Goal: Information Seeking & Learning: Learn about a topic

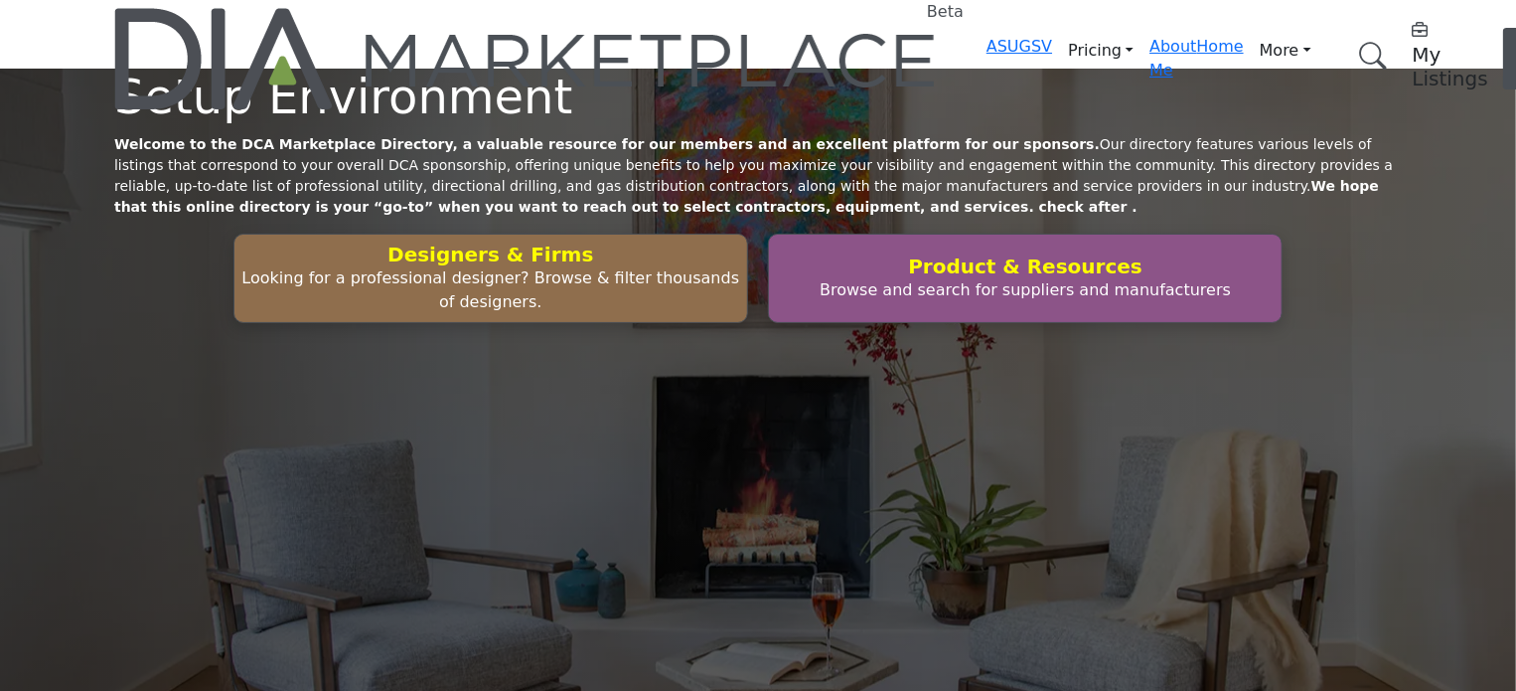
click at [0, 0] on link "Browse Categories" at bounding box center [0, 0] width 0 height 0
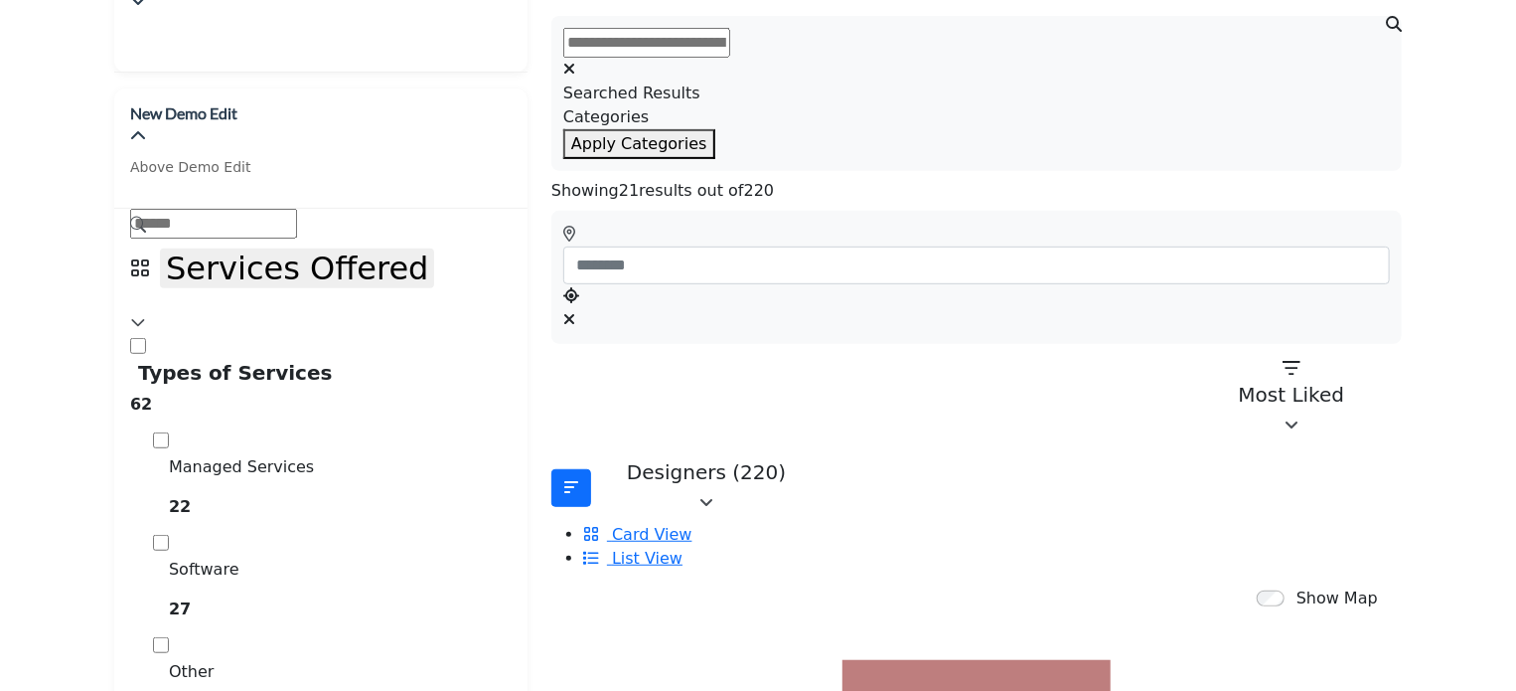
scroll to position [397, 0]
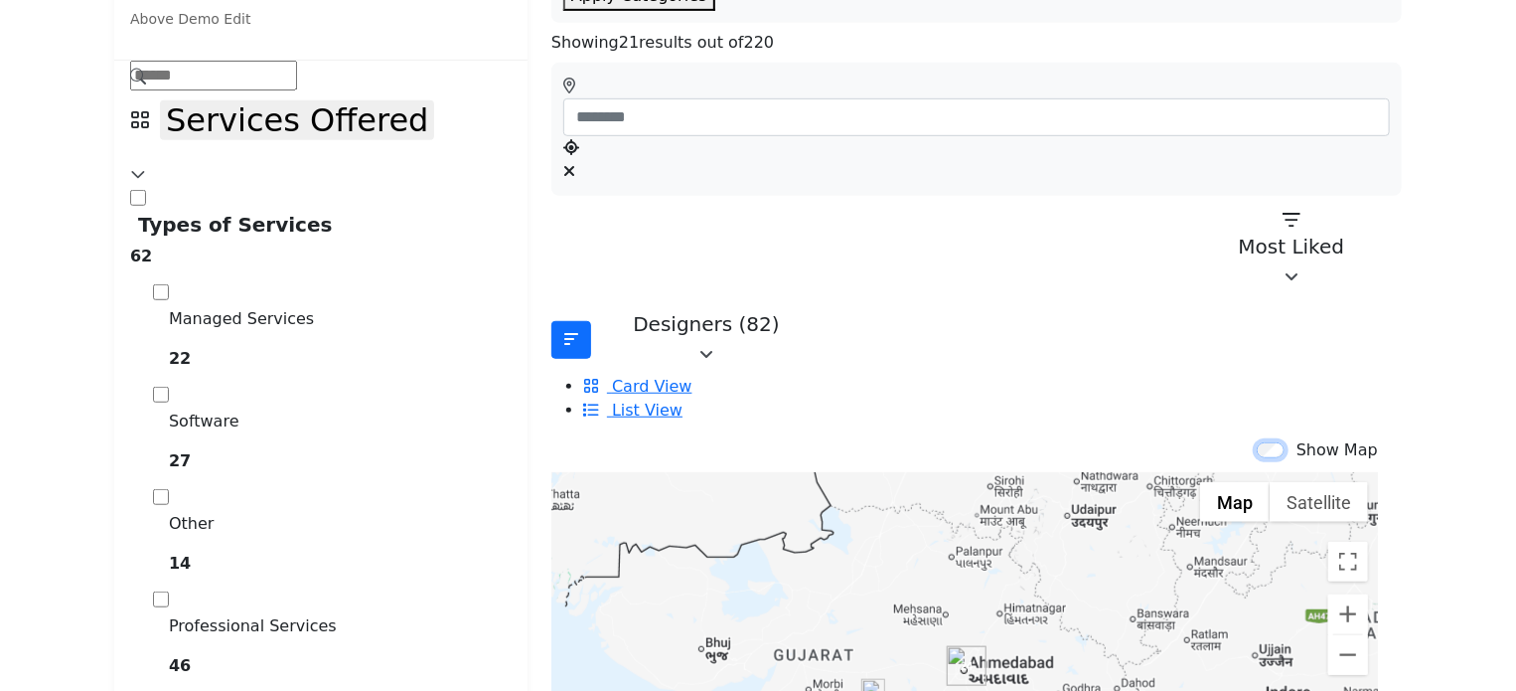
scroll to position [596, 0]
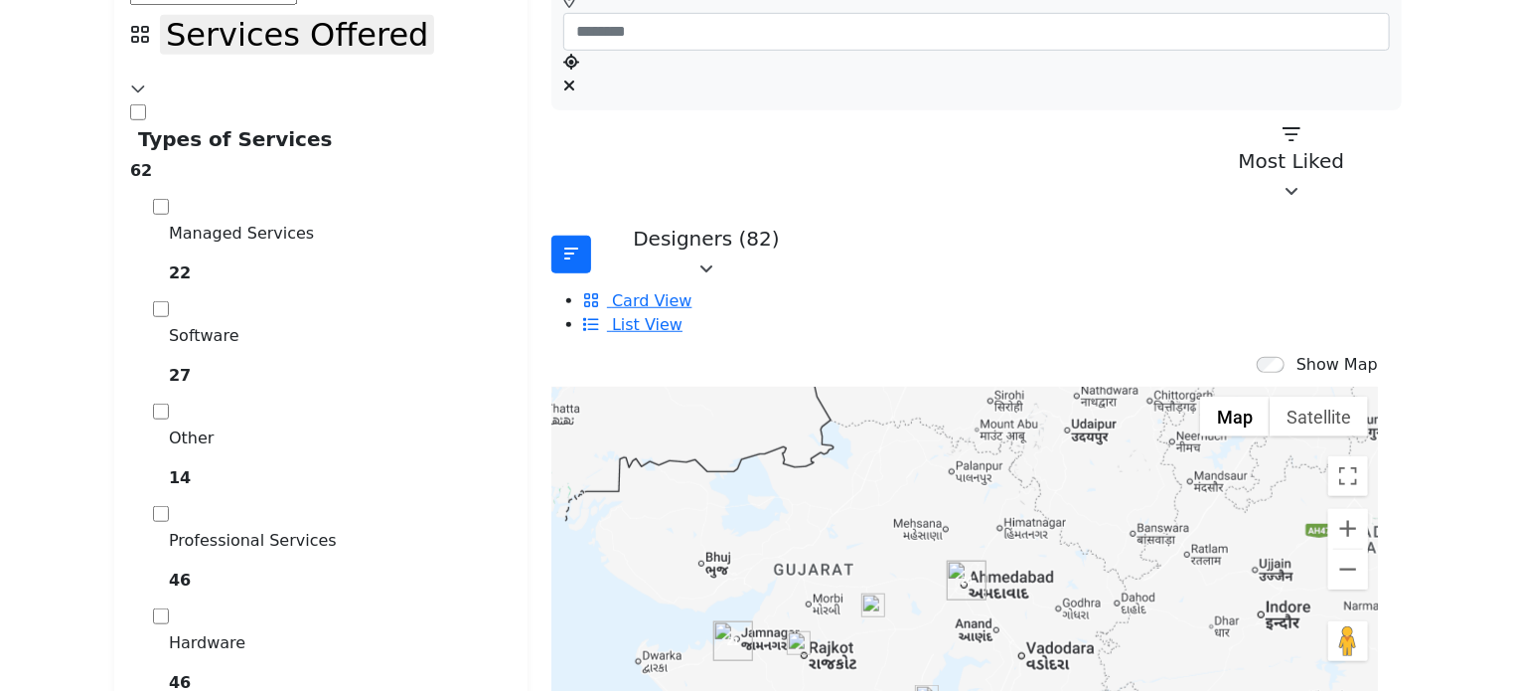
click at [948, 560] on img "Cluster of 24 locations (22 HQ, 2 Branches)\aClick to view companies" at bounding box center [967, 580] width 40 height 40
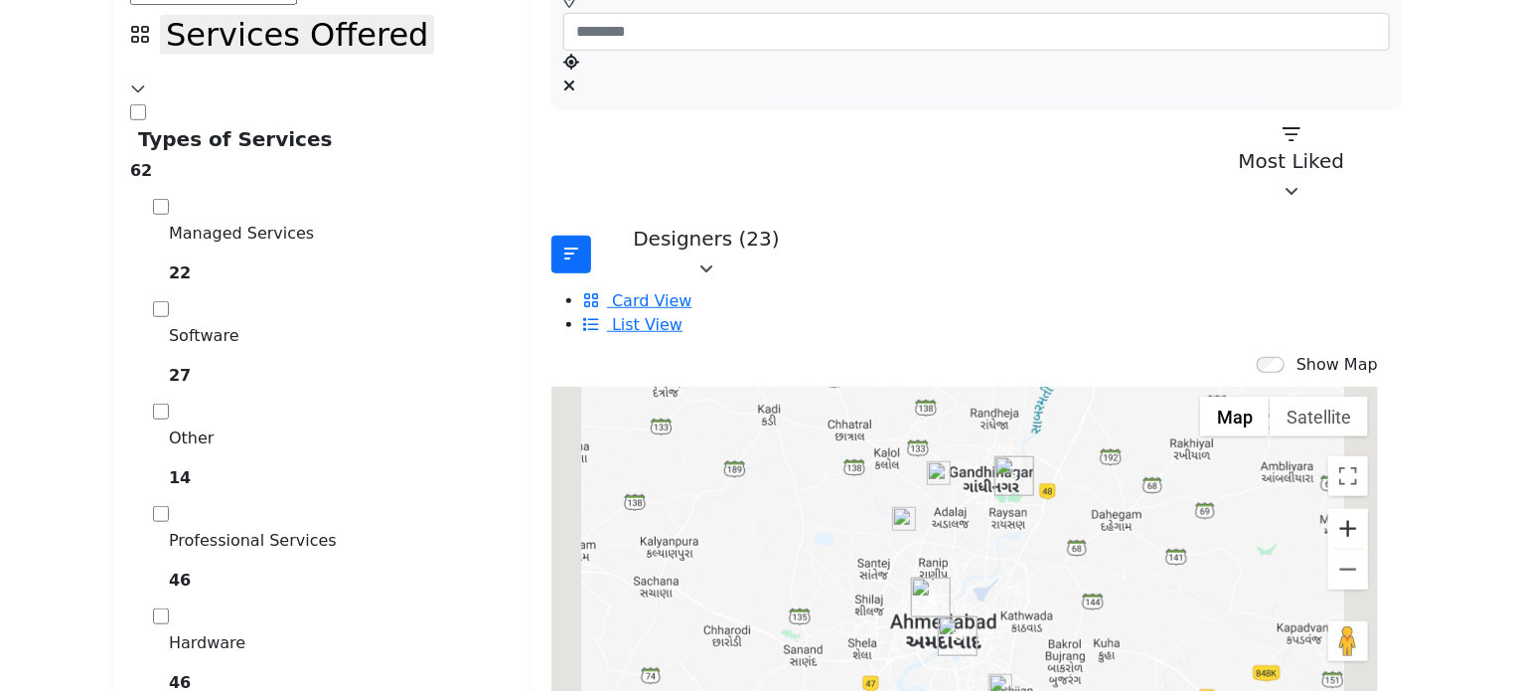
click at [1328, 509] on button "Zoom in" at bounding box center [1348, 529] width 40 height 40
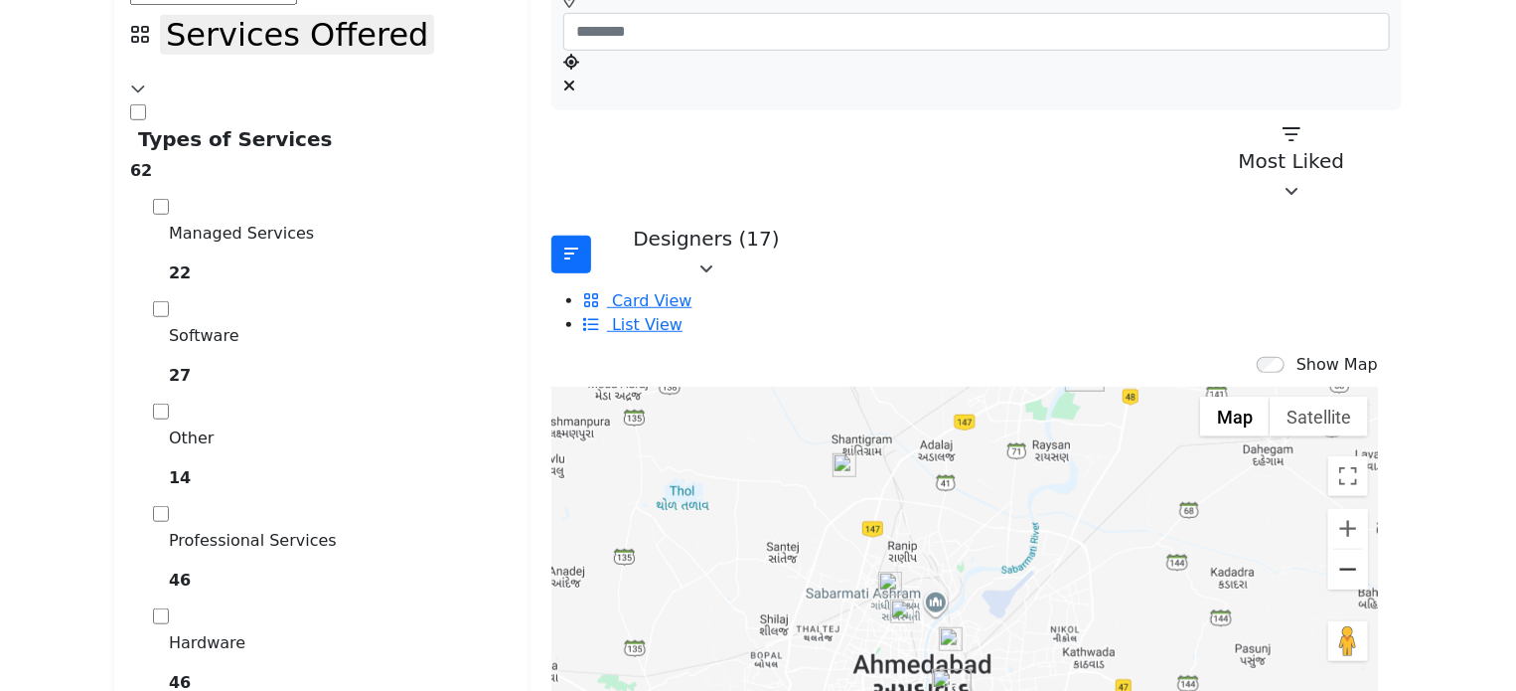
click at [1328, 549] on button "Zoom out" at bounding box center [1348, 569] width 40 height 40
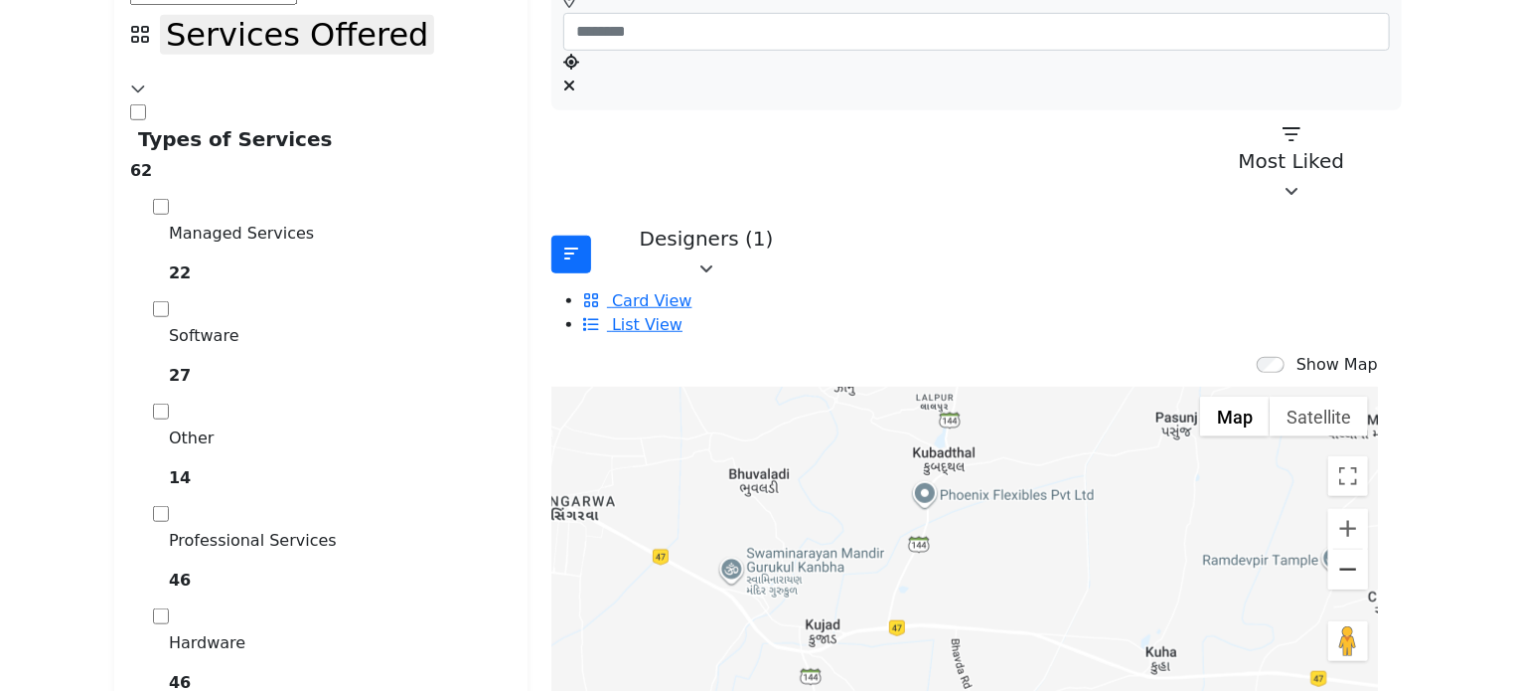
click at [1328, 549] on button "Zoom out" at bounding box center [1348, 569] width 40 height 40
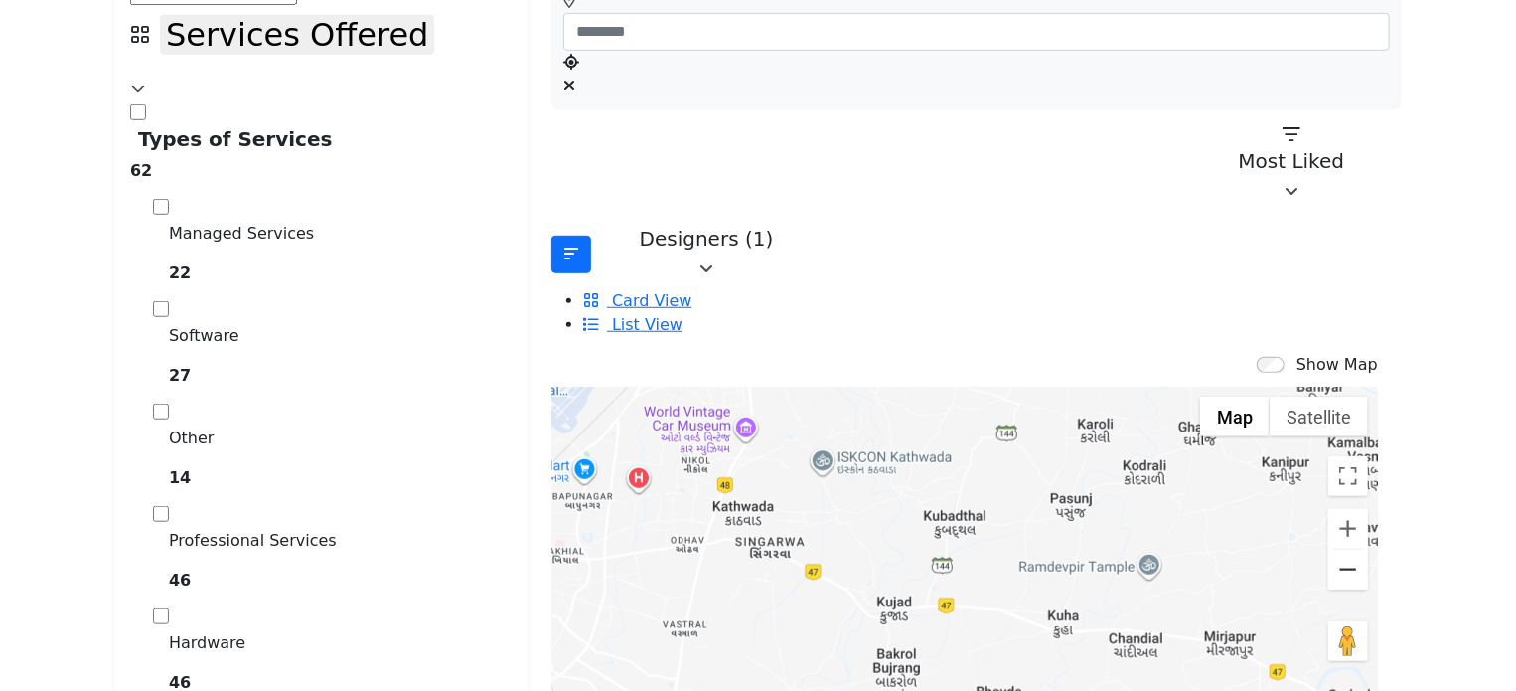
click at [1328, 549] on button "Zoom out" at bounding box center [1348, 569] width 40 height 40
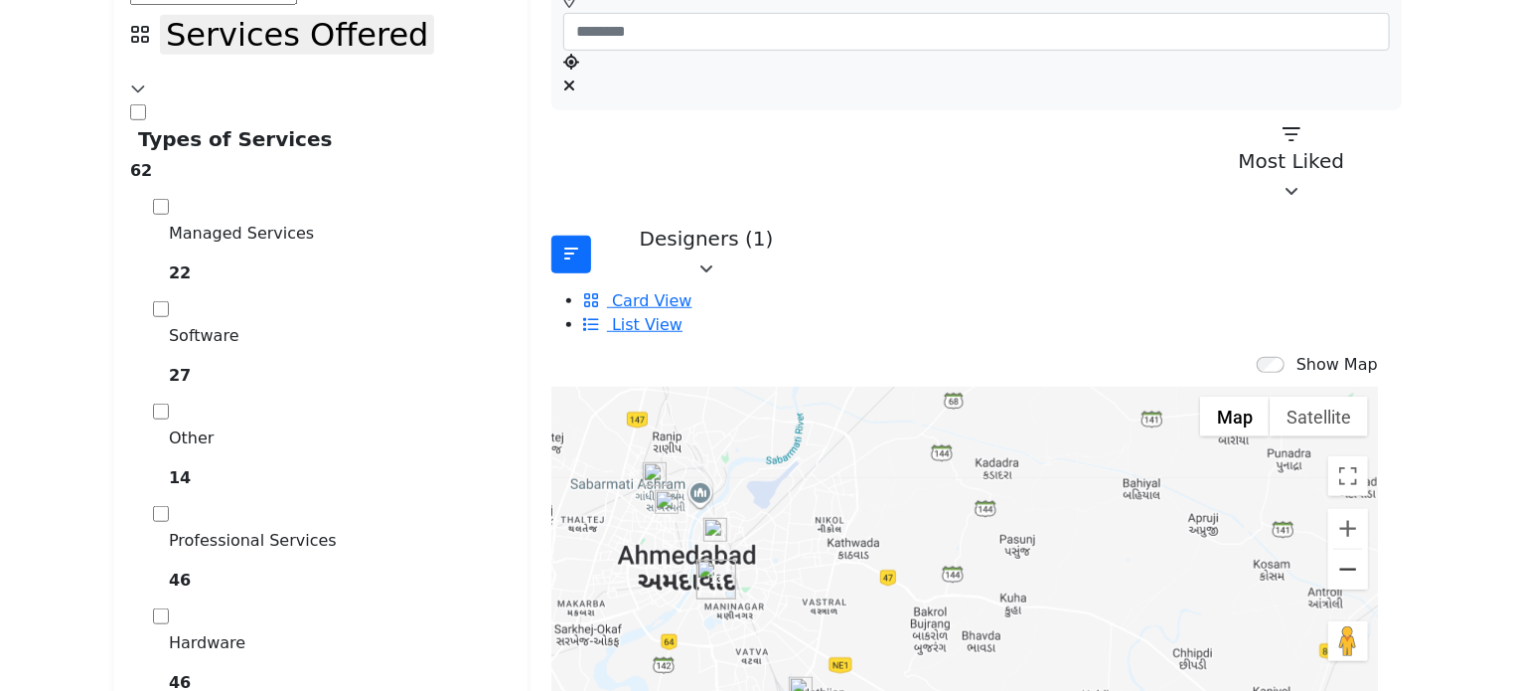
click at [1328, 549] on button "Zoom out" at bounding box center [1348, 569] width 40 height 40
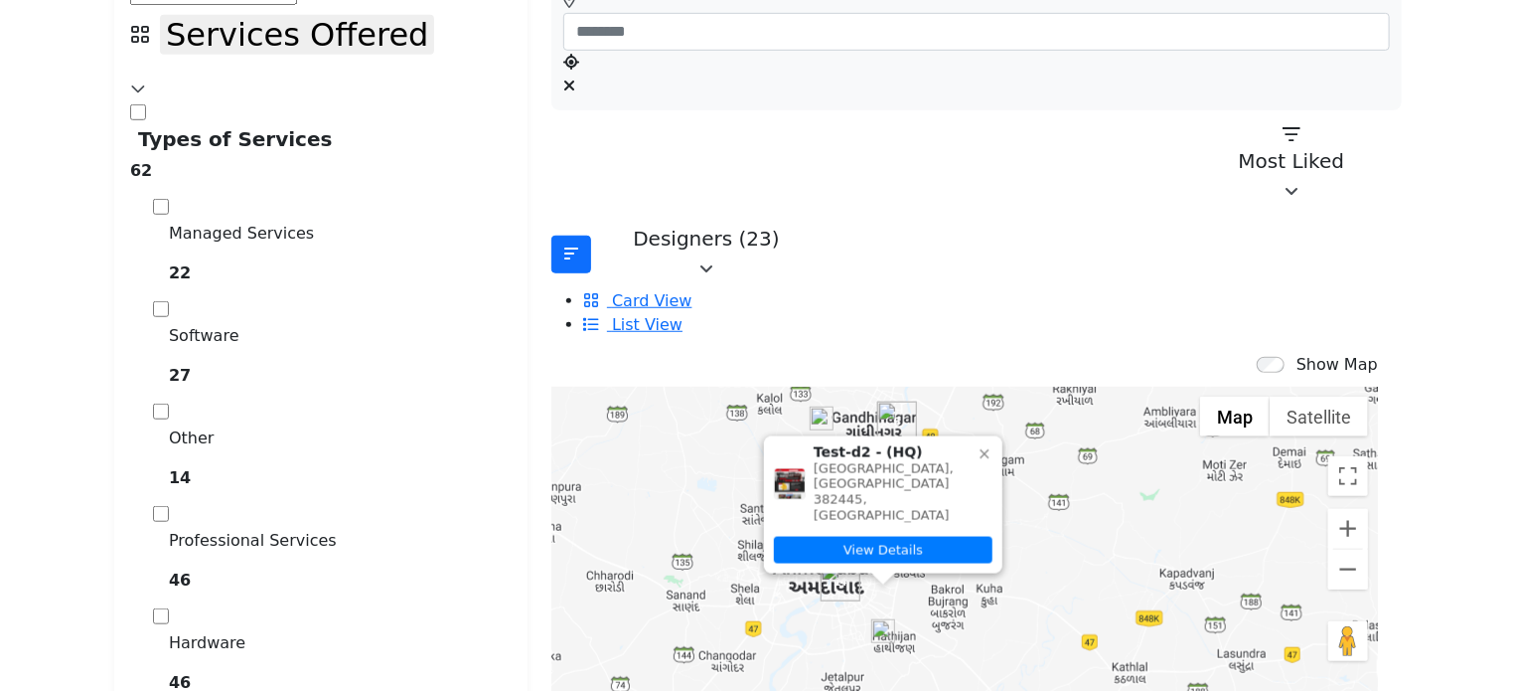
click at [871, 619] on img "Test-d2 (HQ)" at bounding box center [883, 631] width 24 height 24
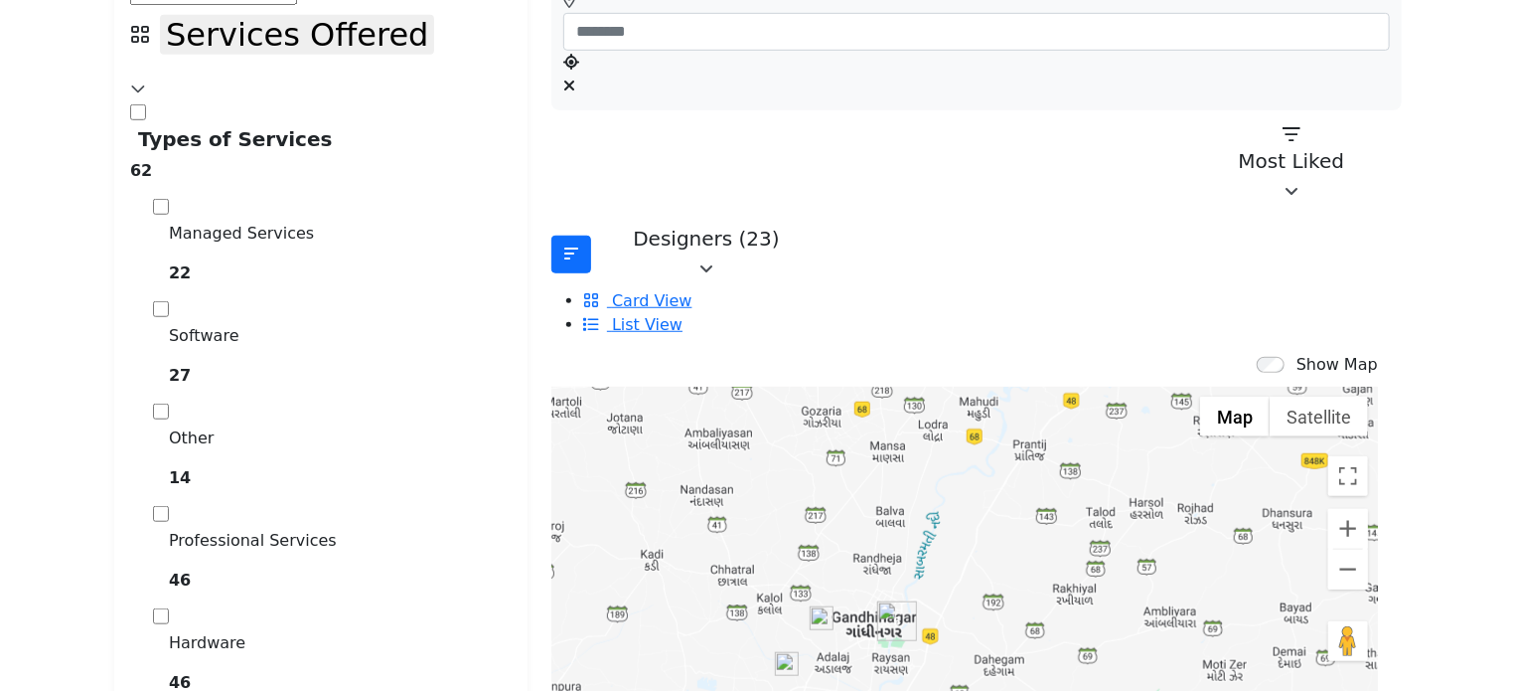
click at [880, 601] on img "Cluster of 5 locations (5 HQ, 0 Branches)\aClick to view companies" at bounding box center [897, 621] width 40 height 40
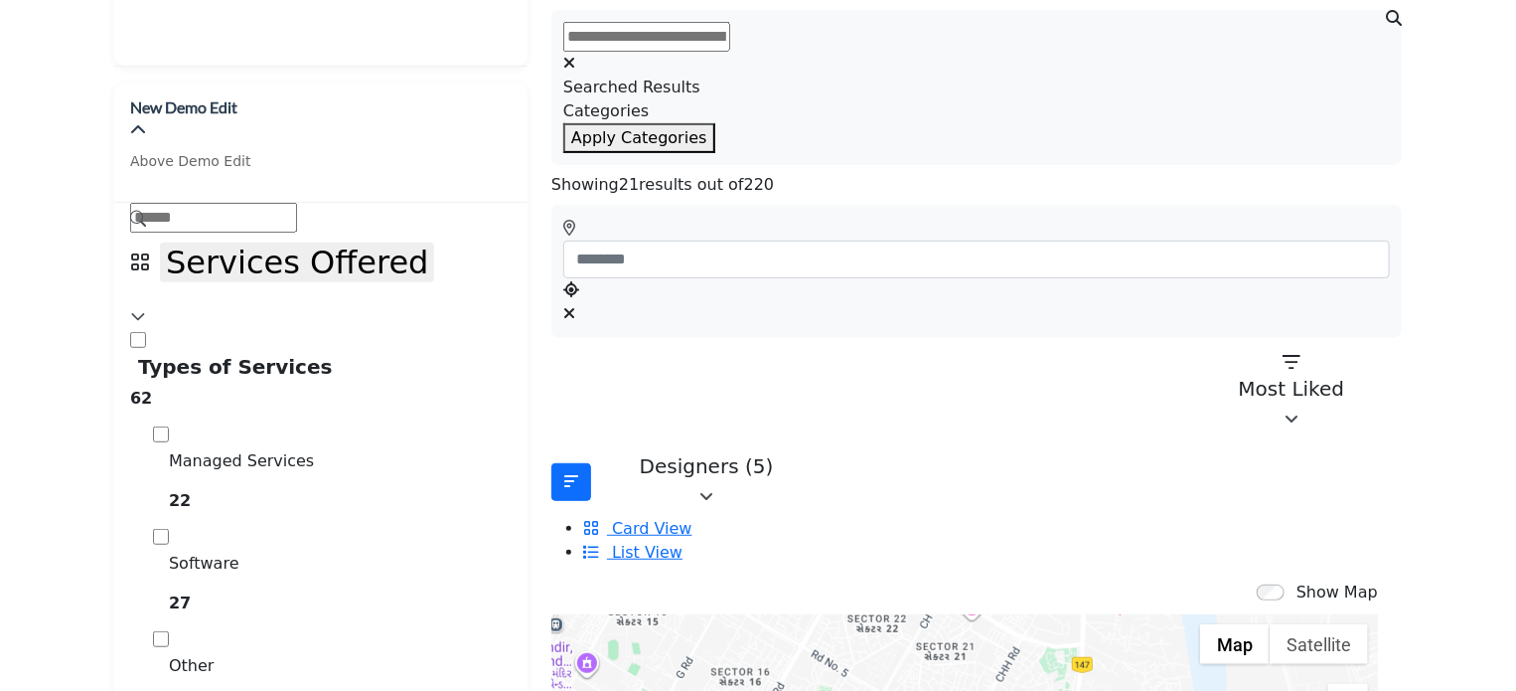
scroll to position [260, 0]
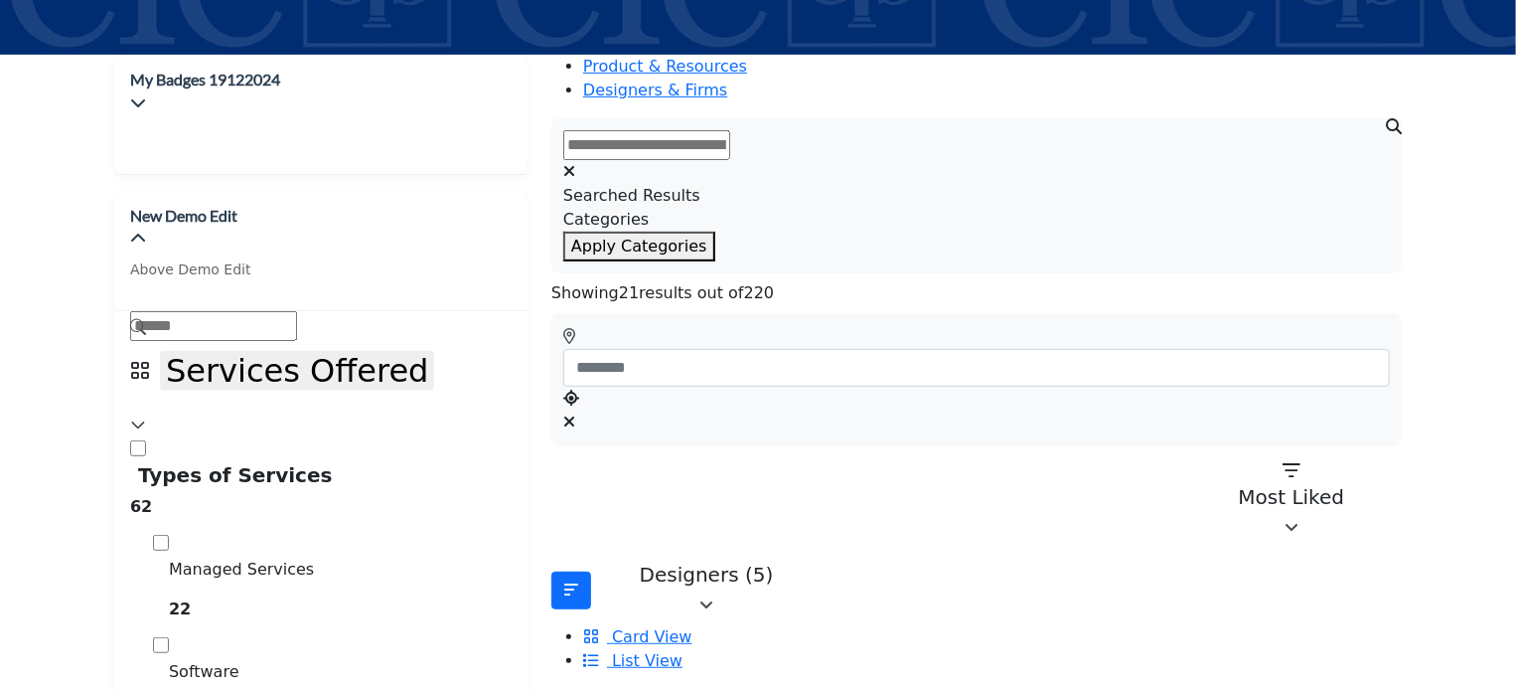
drag, startPoint x: 1286, startPoint y: 255, endPoint x: 1002, endPoint y: 256, distance: 284.2
click at [683, 651] on span "List View" at bounding box center [647, 660] width 71 height 19
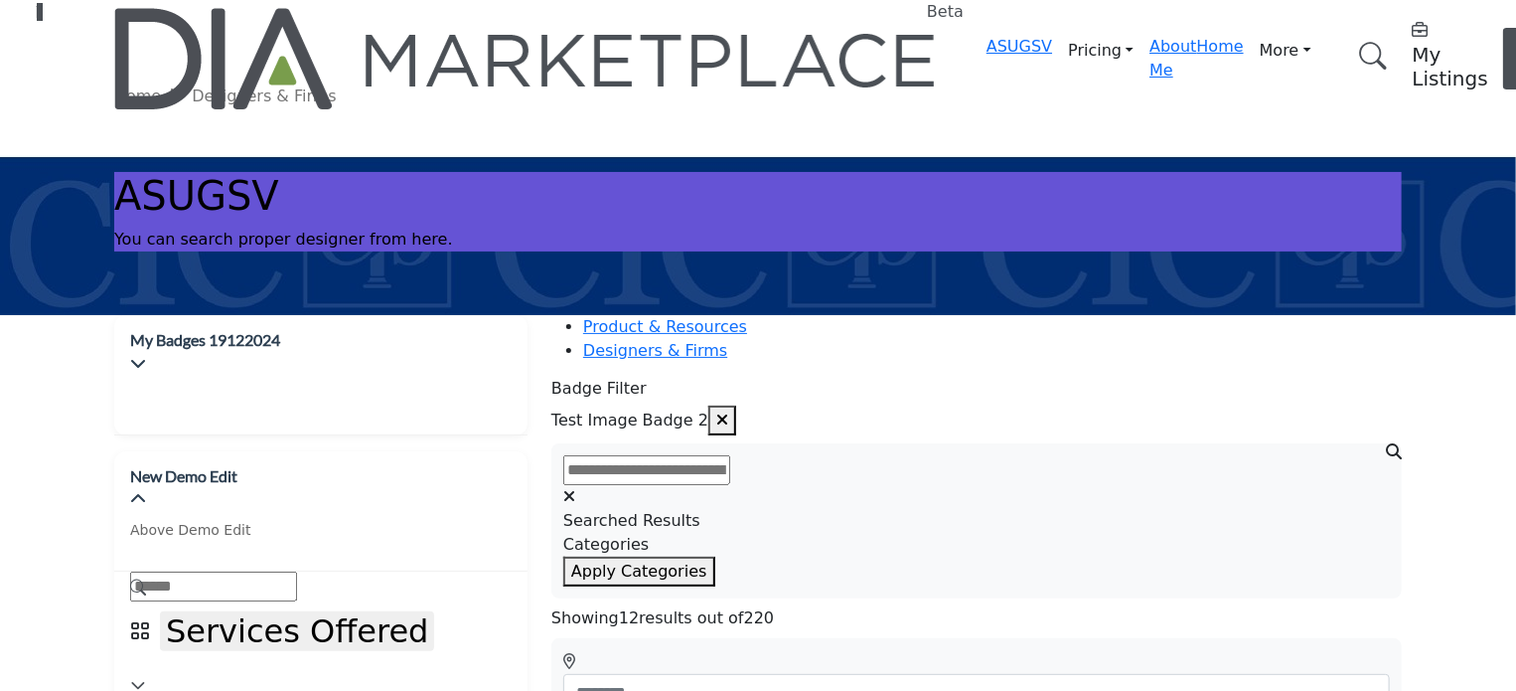
drag, startPoint x: 386, startPoint y: 536, endPoint x: 736, endPoint y: 417, distance: 370.1
click at [728, 417] on icon "button" at bounding box center [722, 419] width 12 height 16
click at [728, 415] on icon "button" at bounding box center [722, 419] width 12 height 16
click at [728, 413] on icon "button" at bounding box center [722, 419] width 12 height 16
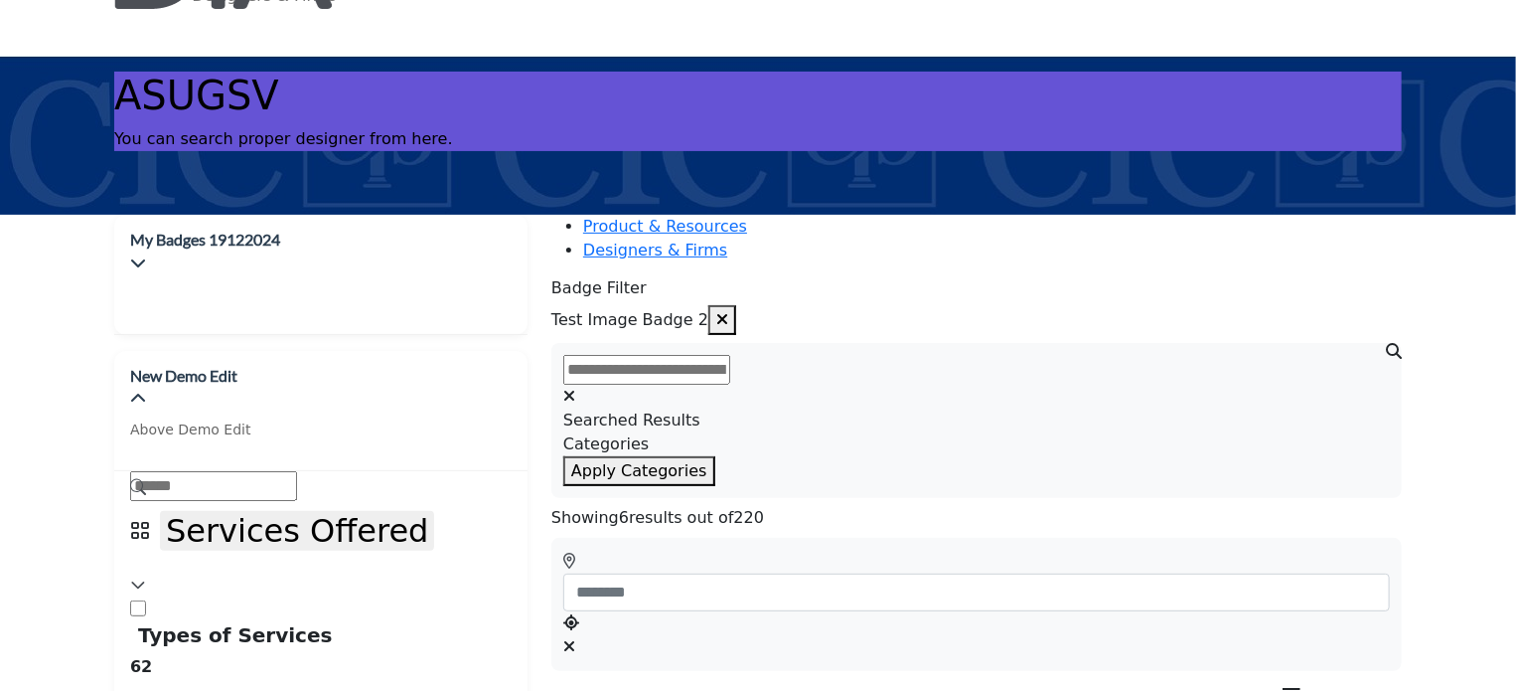
scroll to position [99, 0]
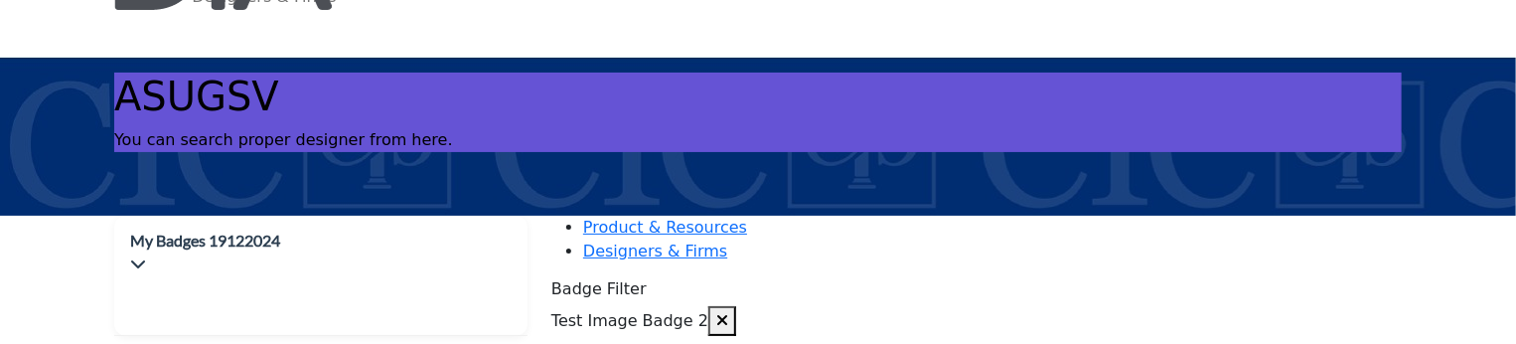
click at [728, 314] on icon "button" at bounding box center [722, 320] width 12 height 16
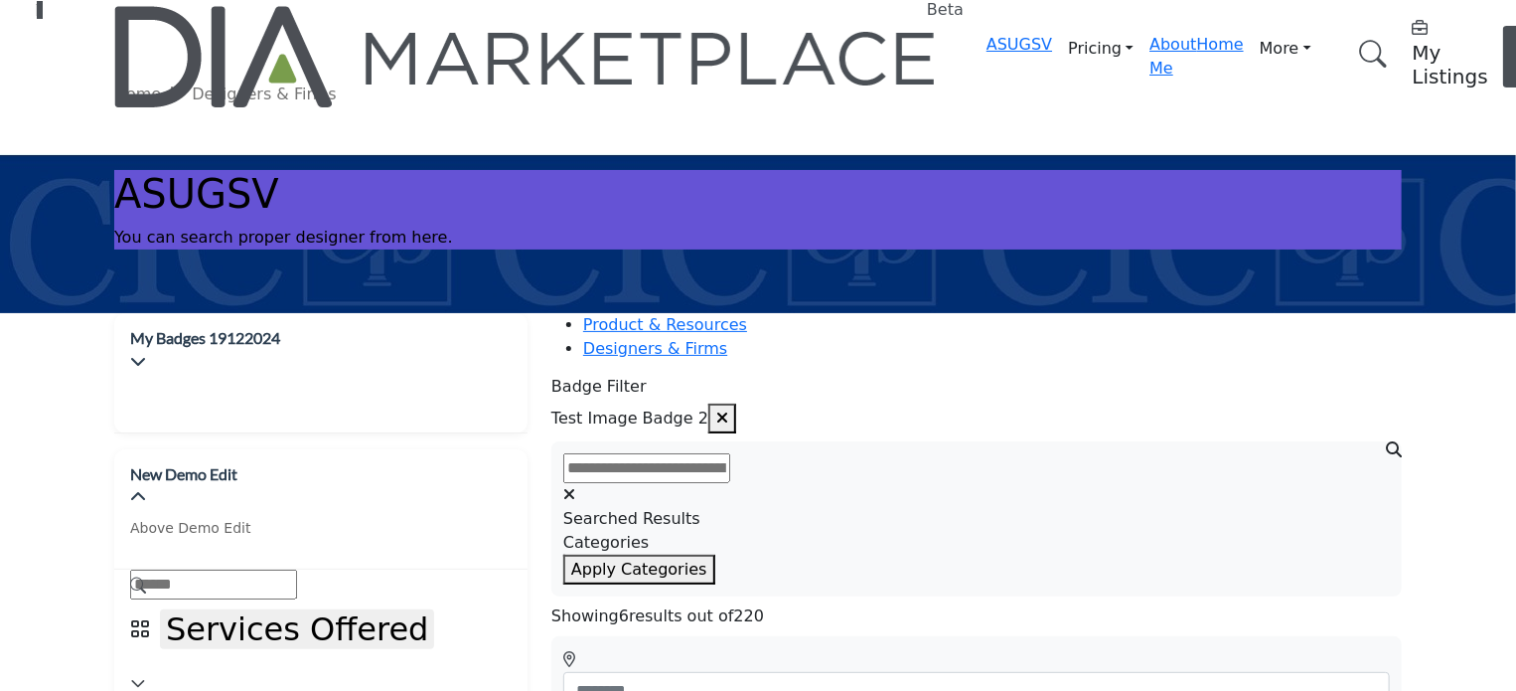
scroll to position [0, 0]
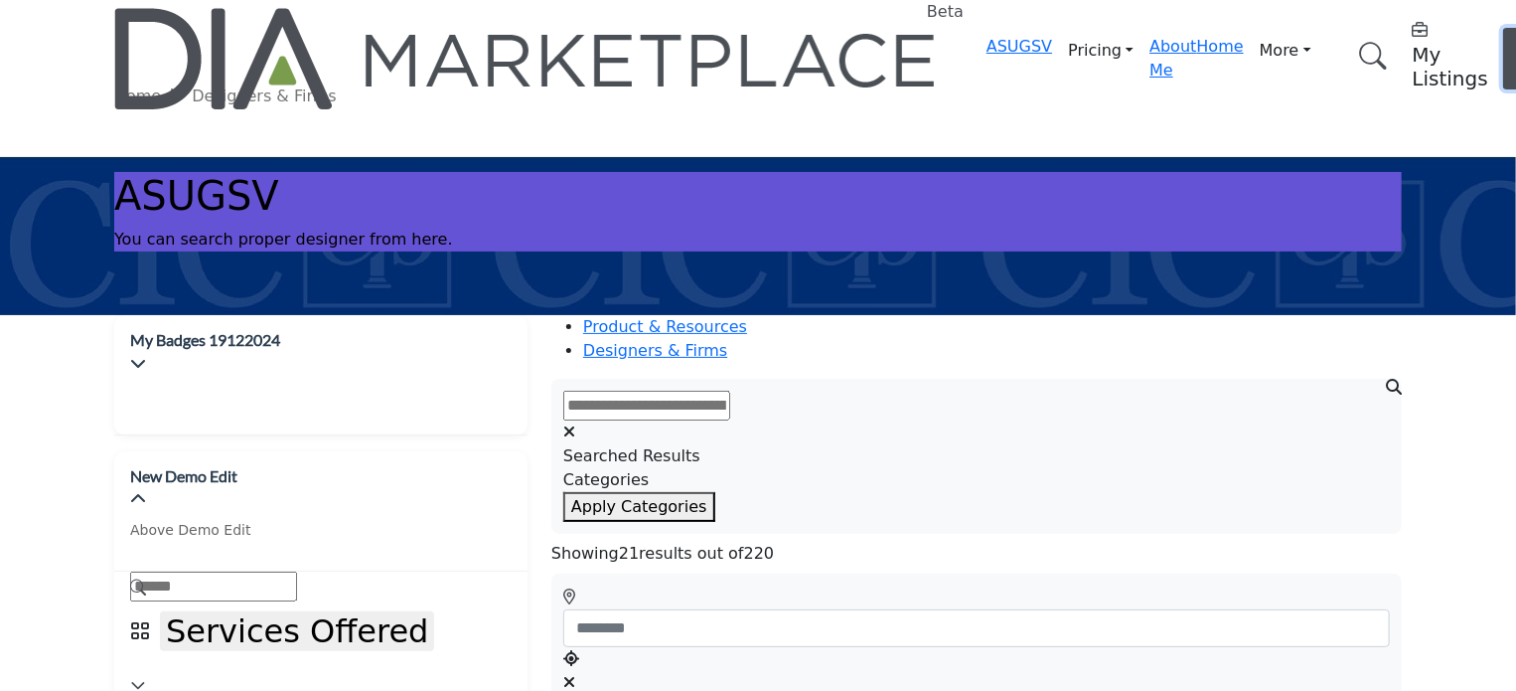
click at [1515, 37] on span "Log In" at bounding box center [1530, 58] width 29 height 43
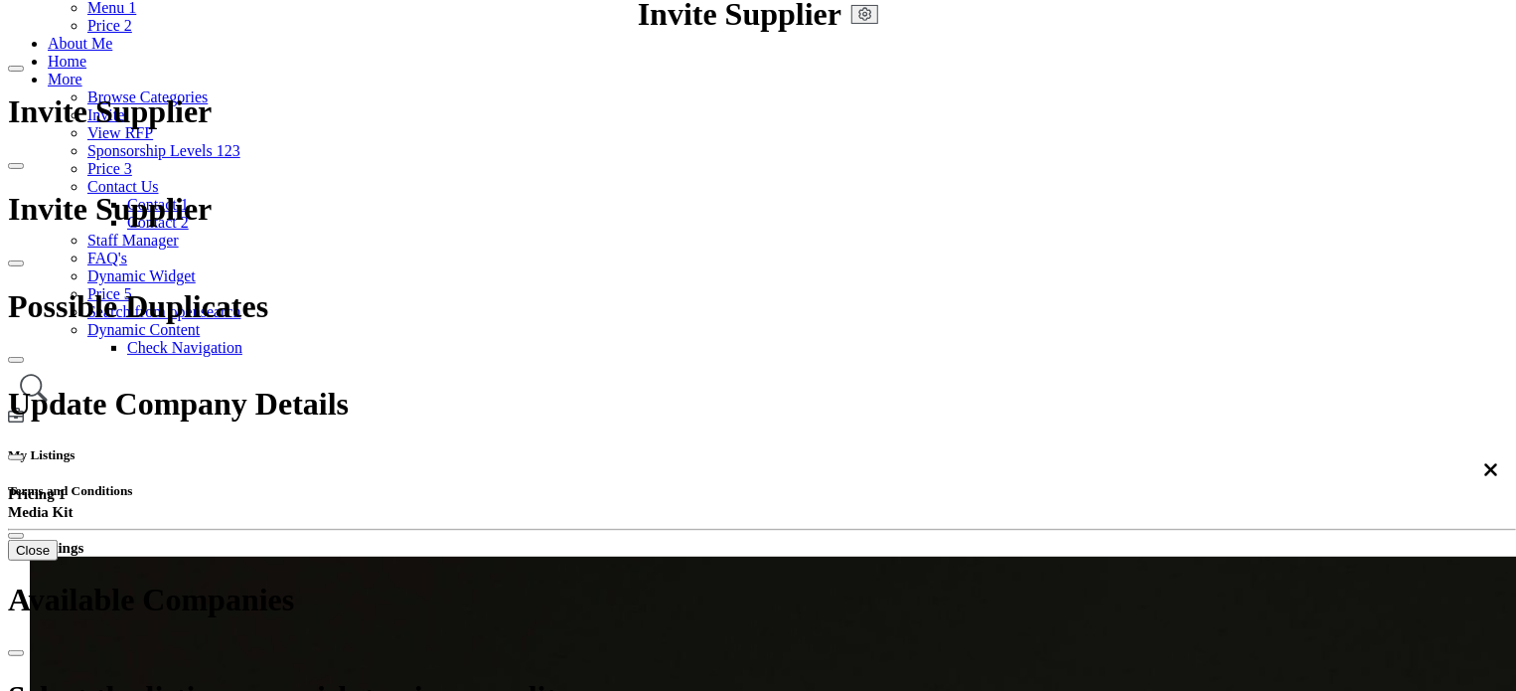
scroll to position [298, 0]
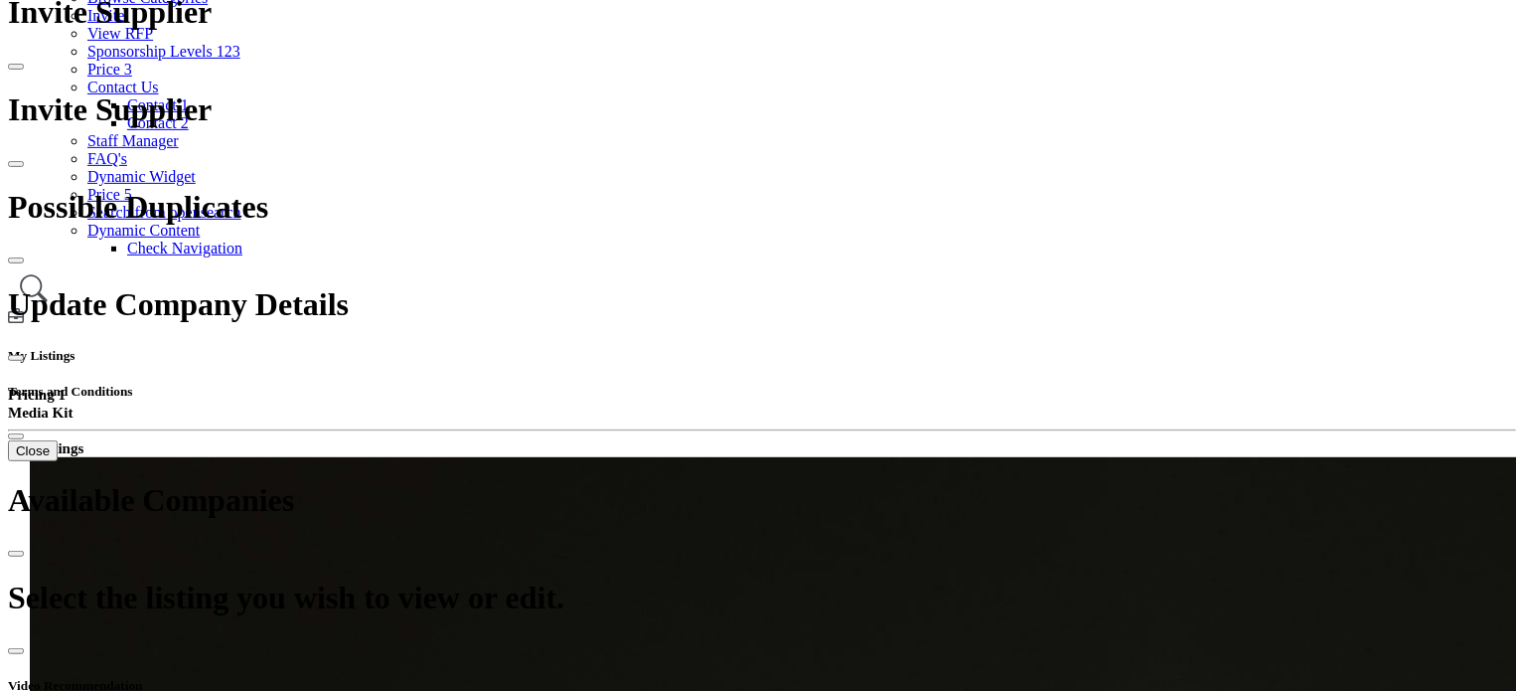
scroll to position [298, 0]
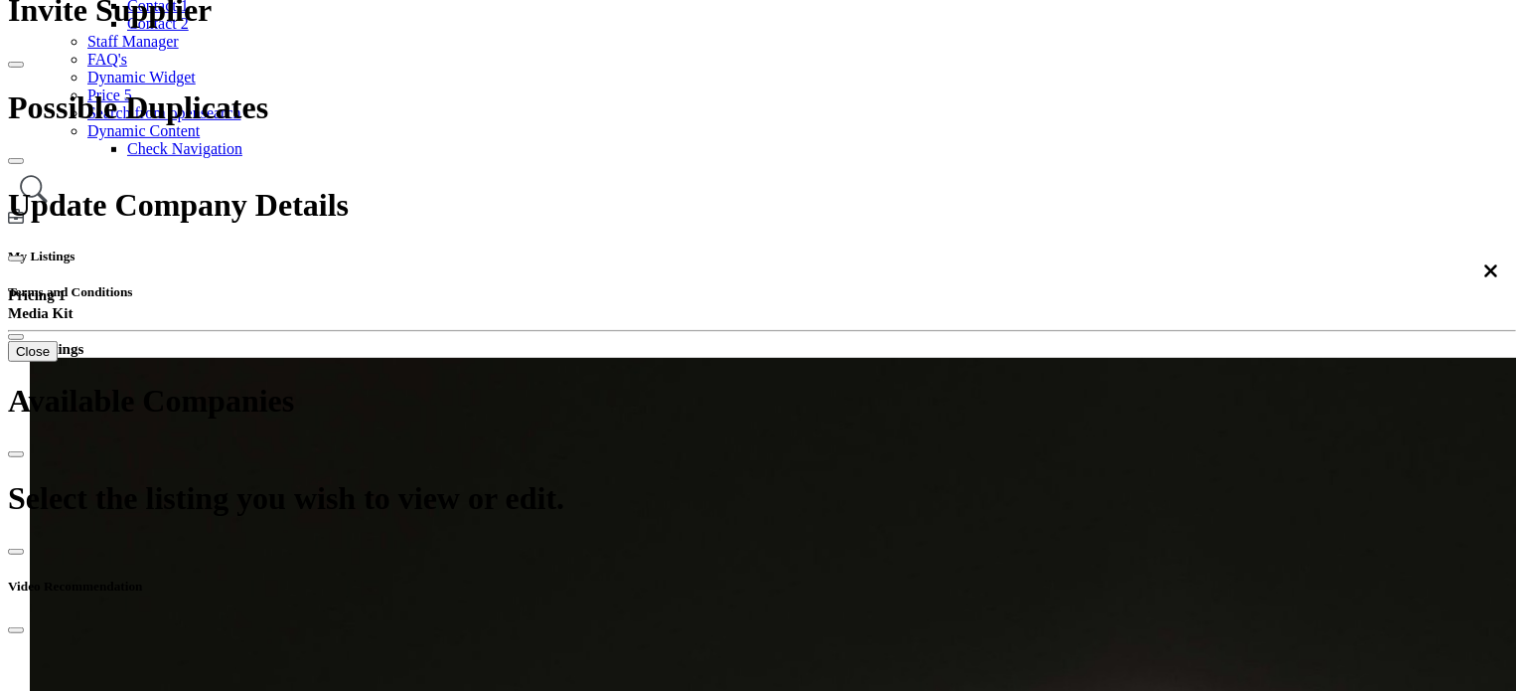
scroll to position [397, 0]
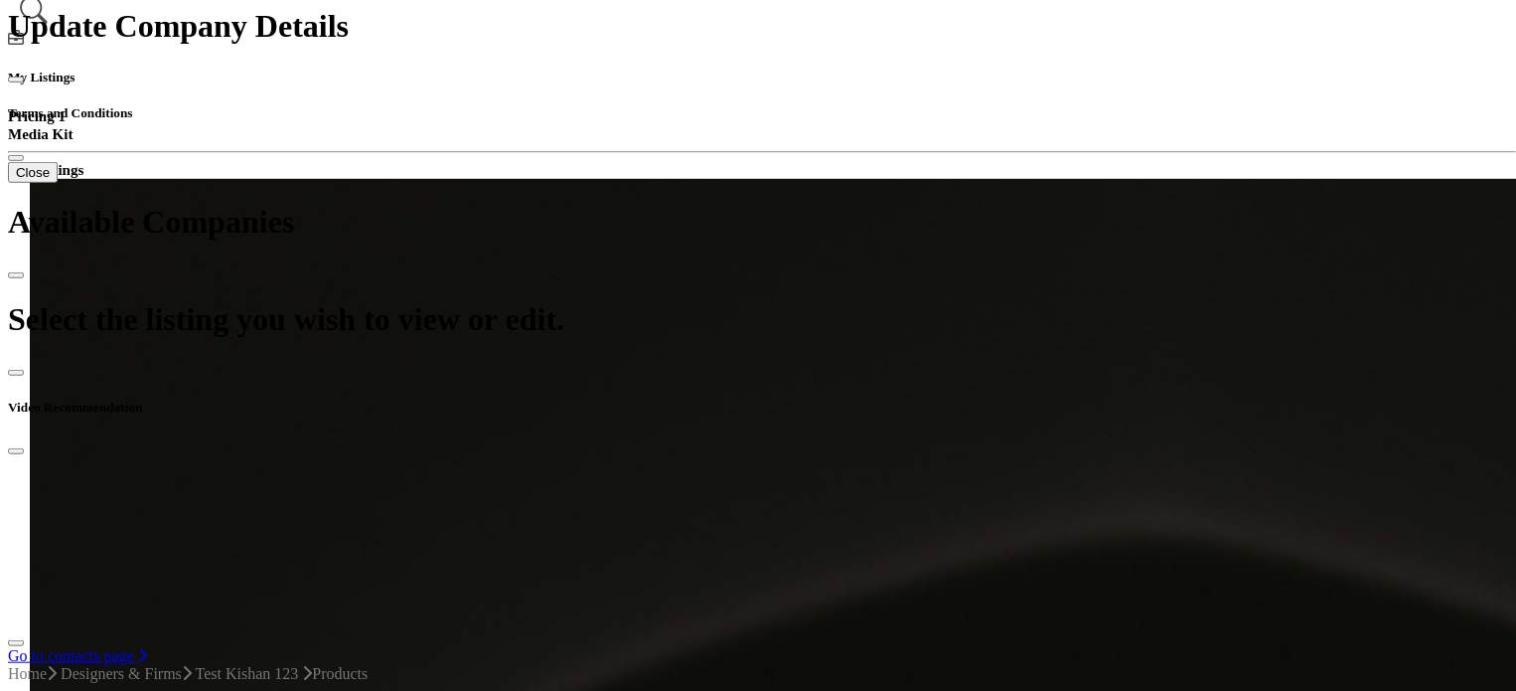
scroll to position [596, 0]
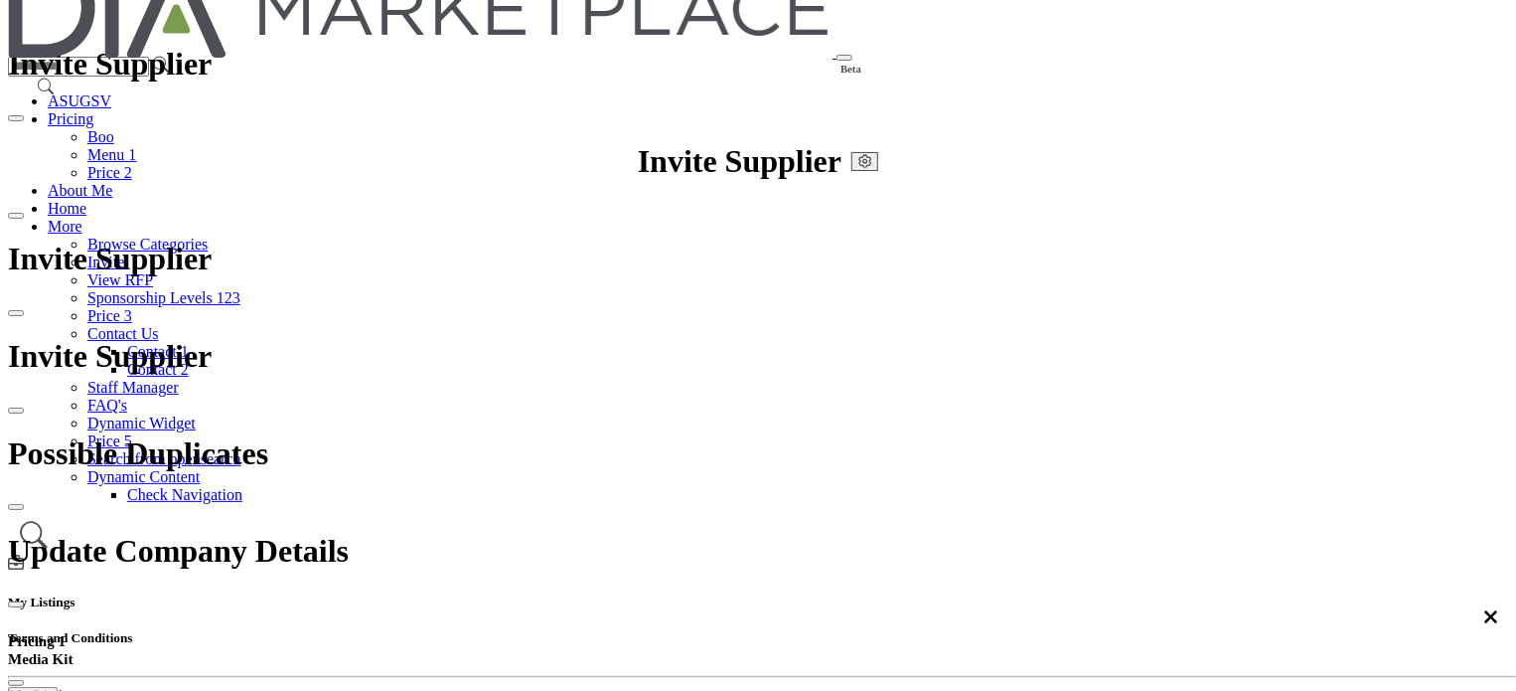
scroll to position [298, 0]
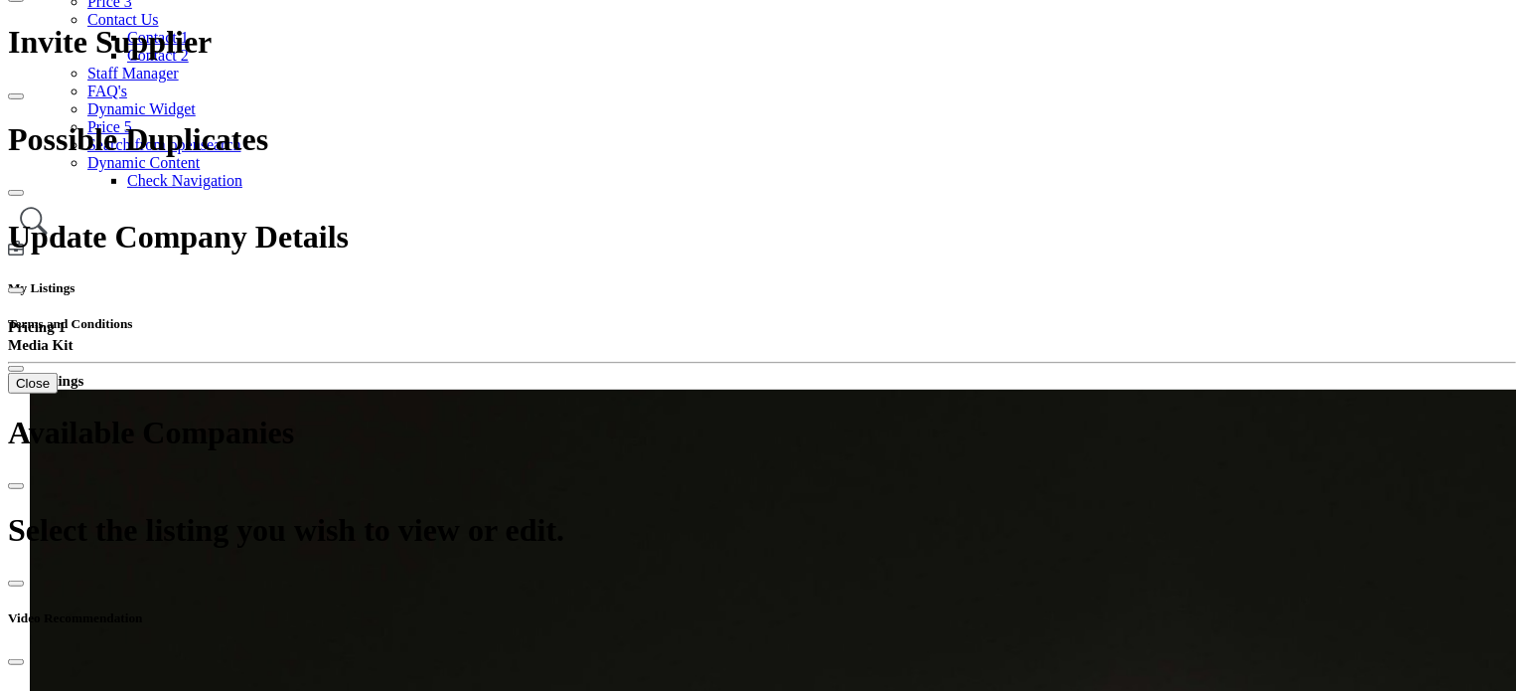
scroll to position [397, 0]
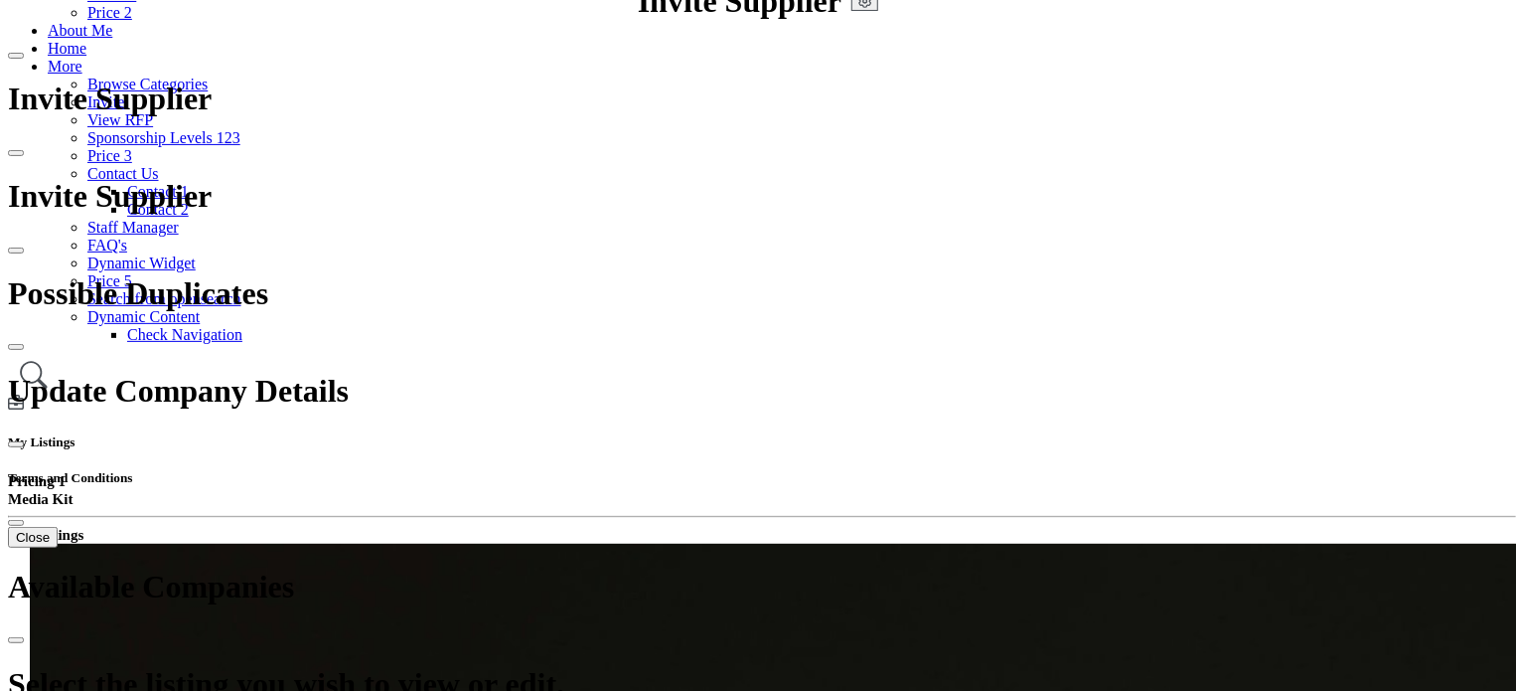
scroll to position [198, 0]
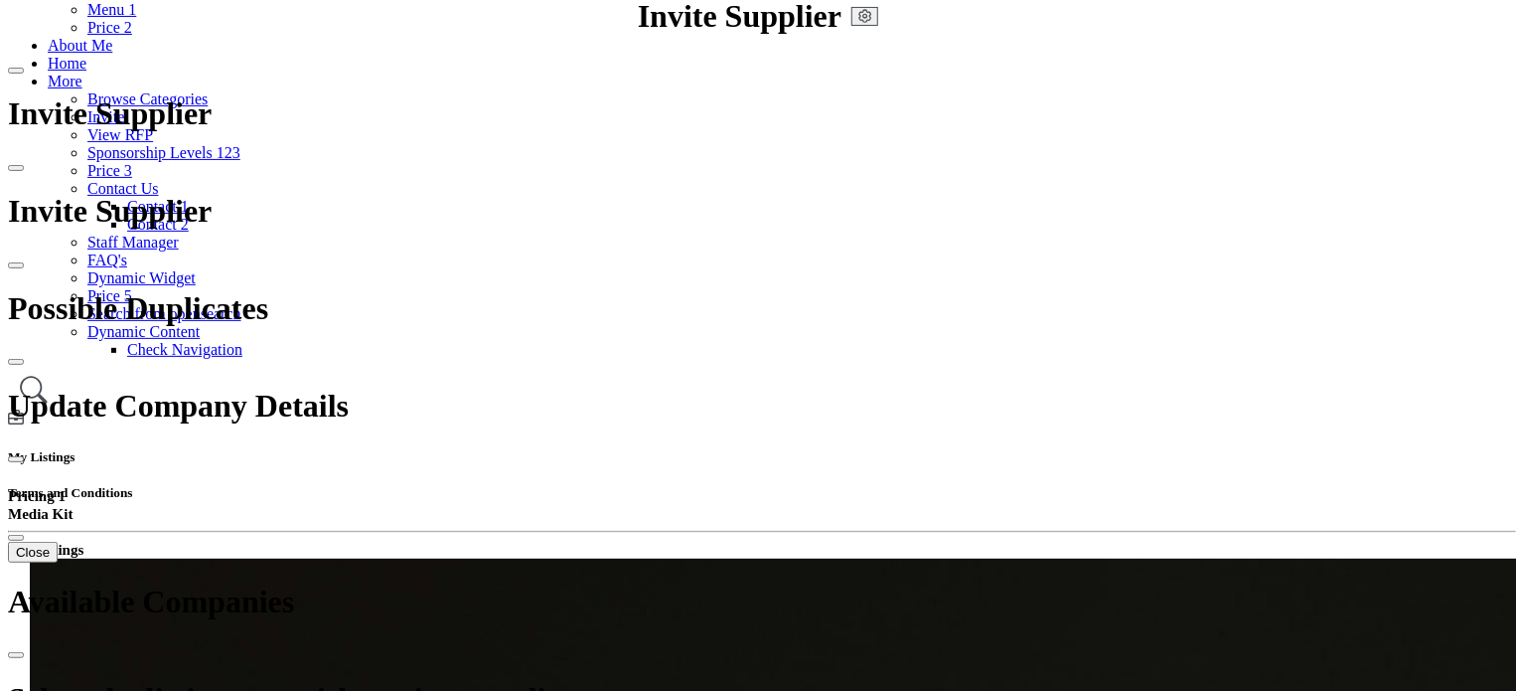
scroll to position [298, 0]
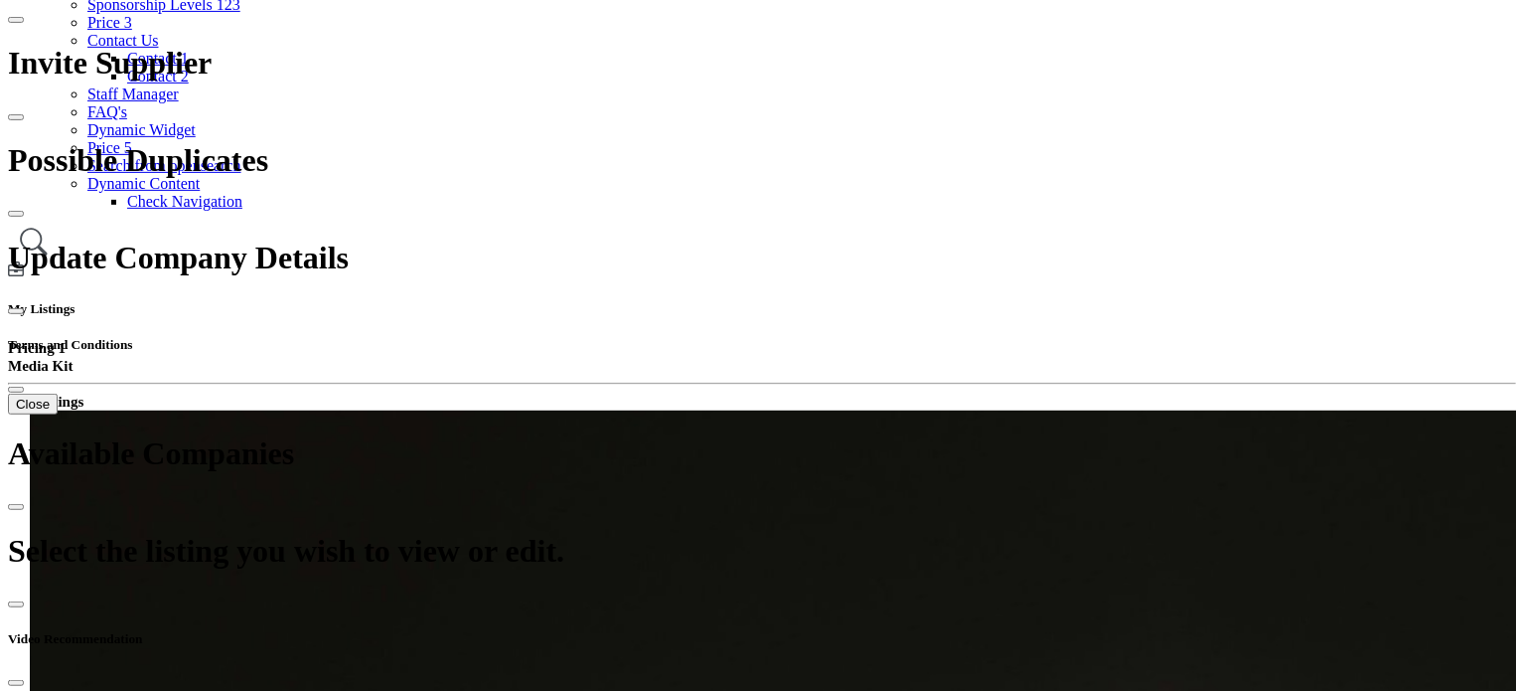
scroll to position [397, 0]
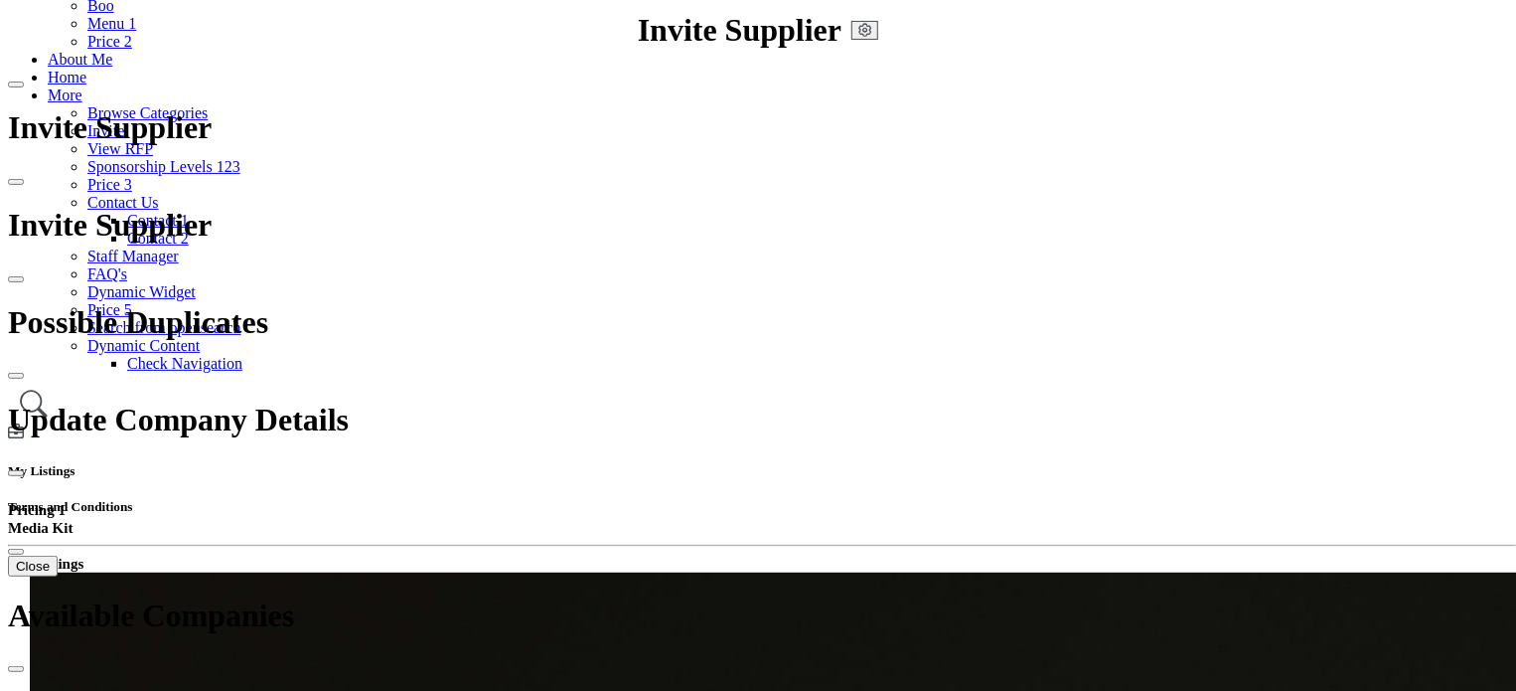
scroll to position [397, 0]
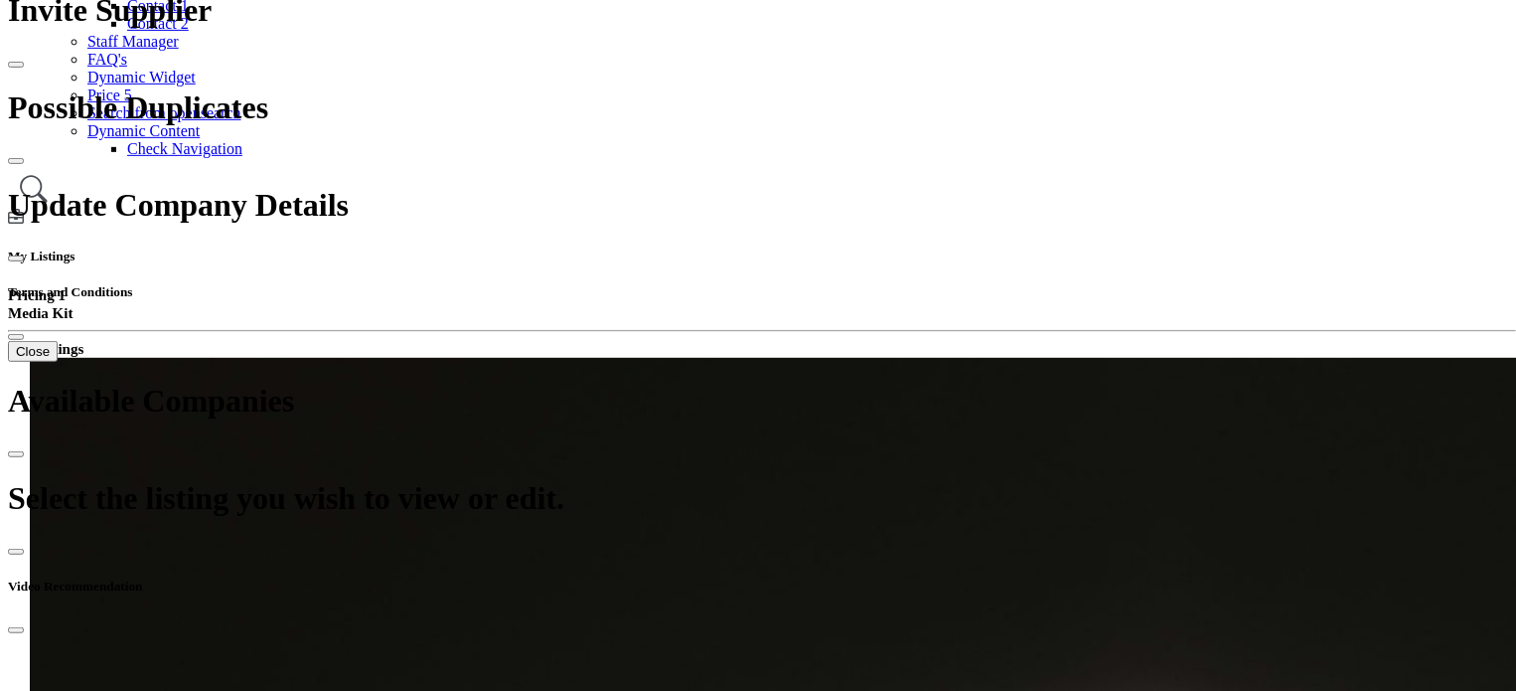
drag, startPoint x: 199, startPoint y: 205, endPoint x: 353, endPoint y: 203, distance: 154.0
